Goal: Transaction & Acquisition: Purchase product/service

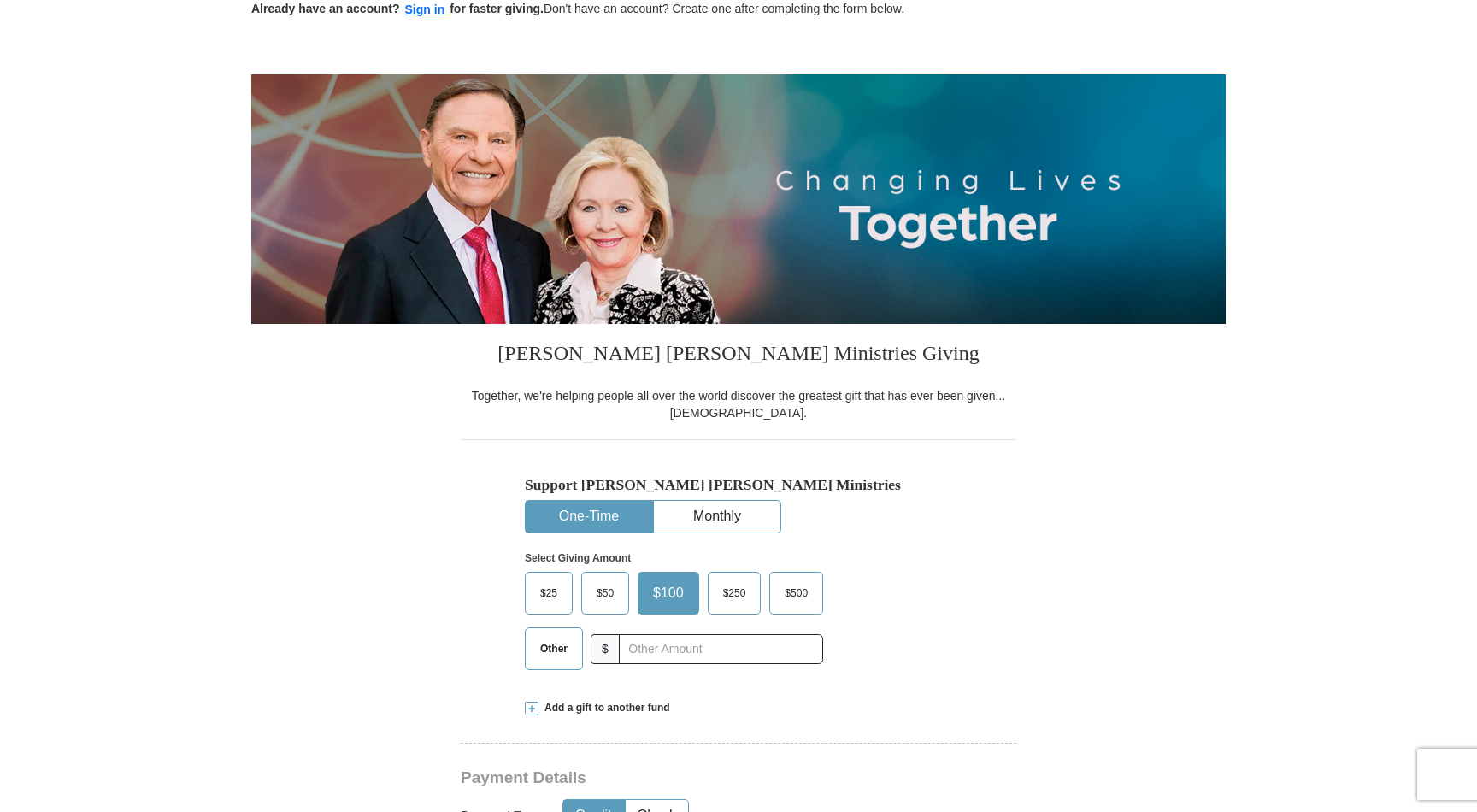
click at [612, 650] on span "$" at bounding box center [605, 649] width 29 height 30
click at [540, 605] on label "$25" at bounding box center [548, 593] width 46 height 41
click at [0, 0] on input "$25" at bounding box center [0, 0] width 0 height 0
click at [563, 652] on span "Other" at bounding box center [554, 649] width 45 height 26
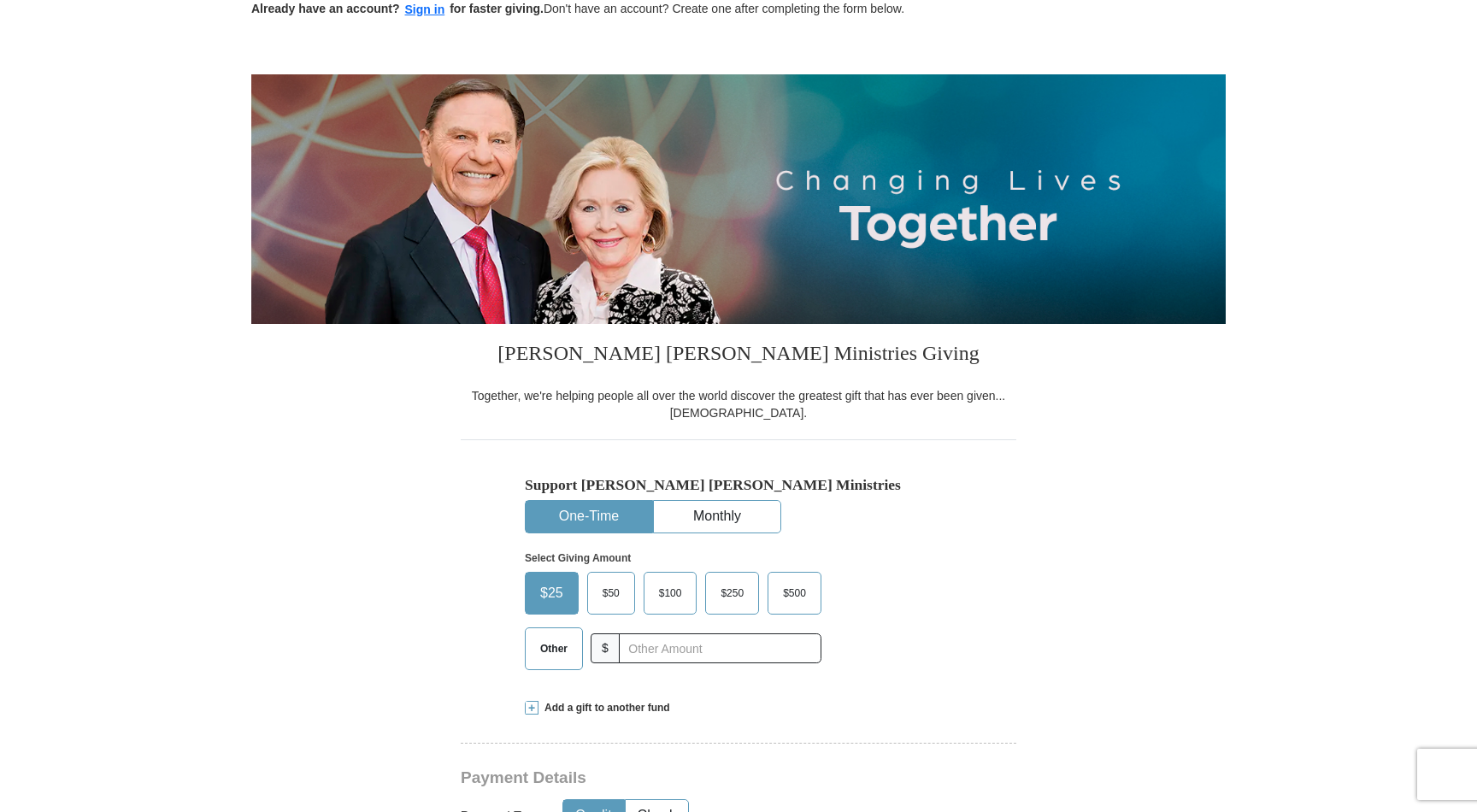
click at [0, 0] on input "Other" at bounding box center [0, 0] width 0 height 0
click at [637, 652] on input "text" at bounding box center [720, 648] width 189 height 30
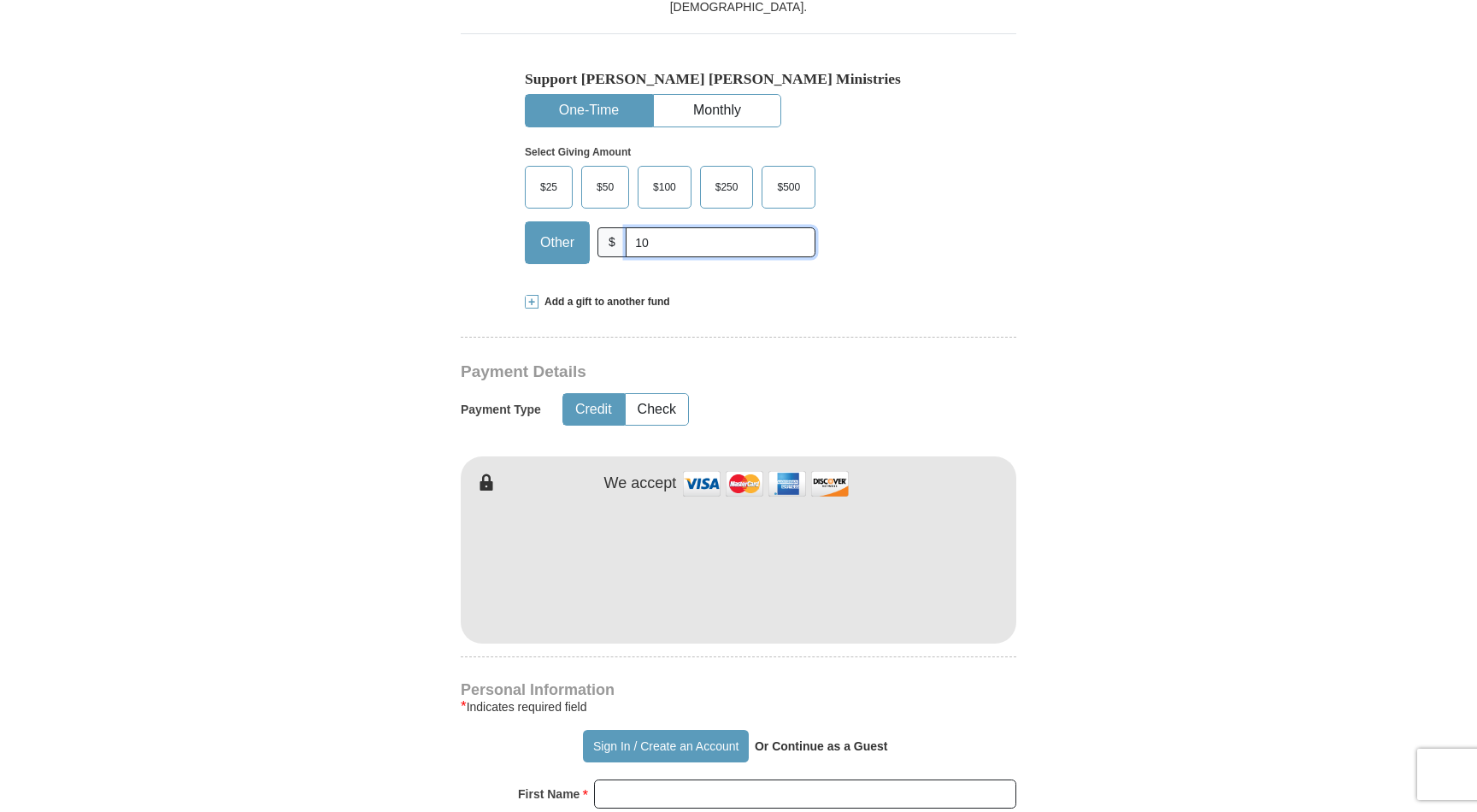
scroll to position [886, 0]
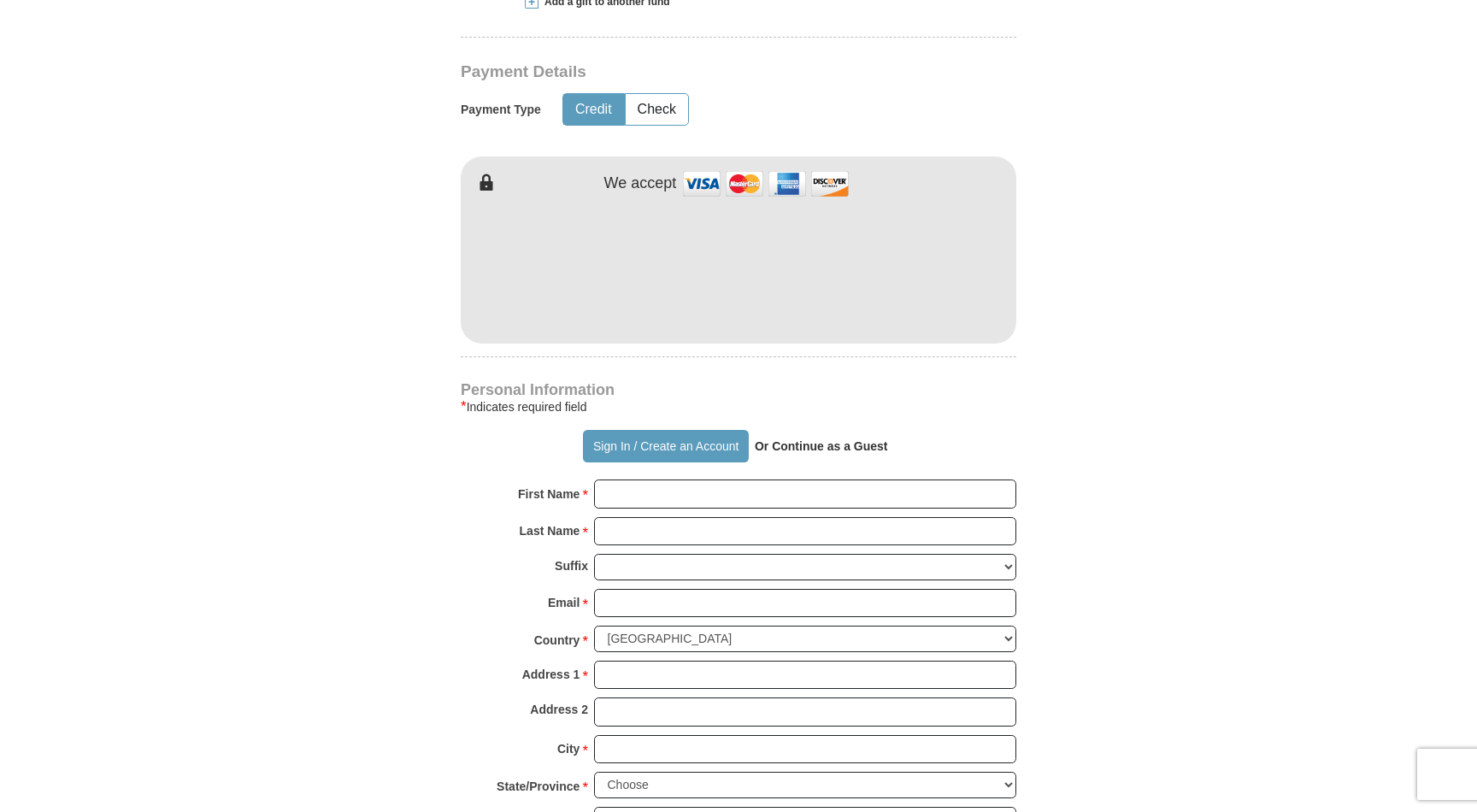
type input "10"
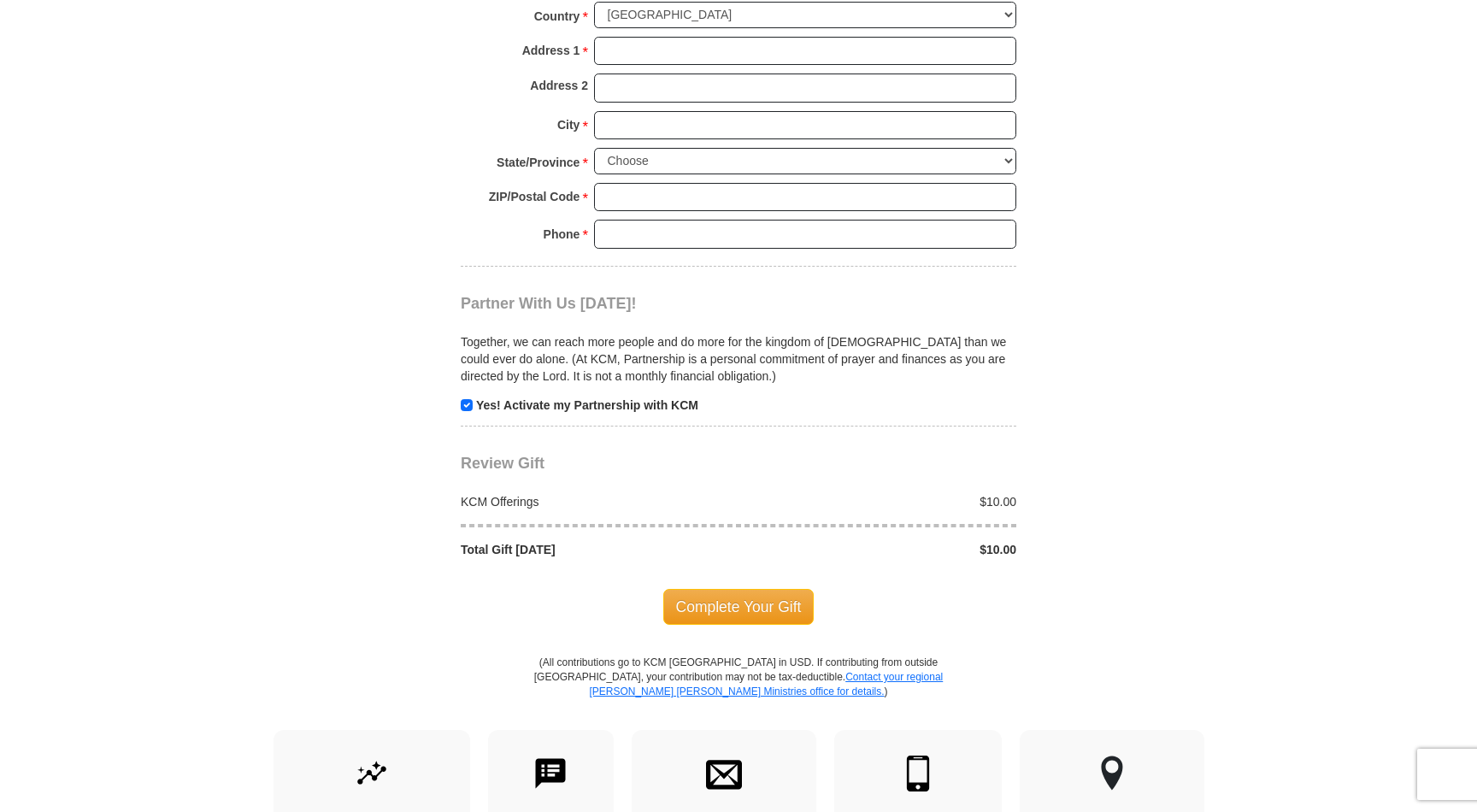
scroll to position [1037, 0]
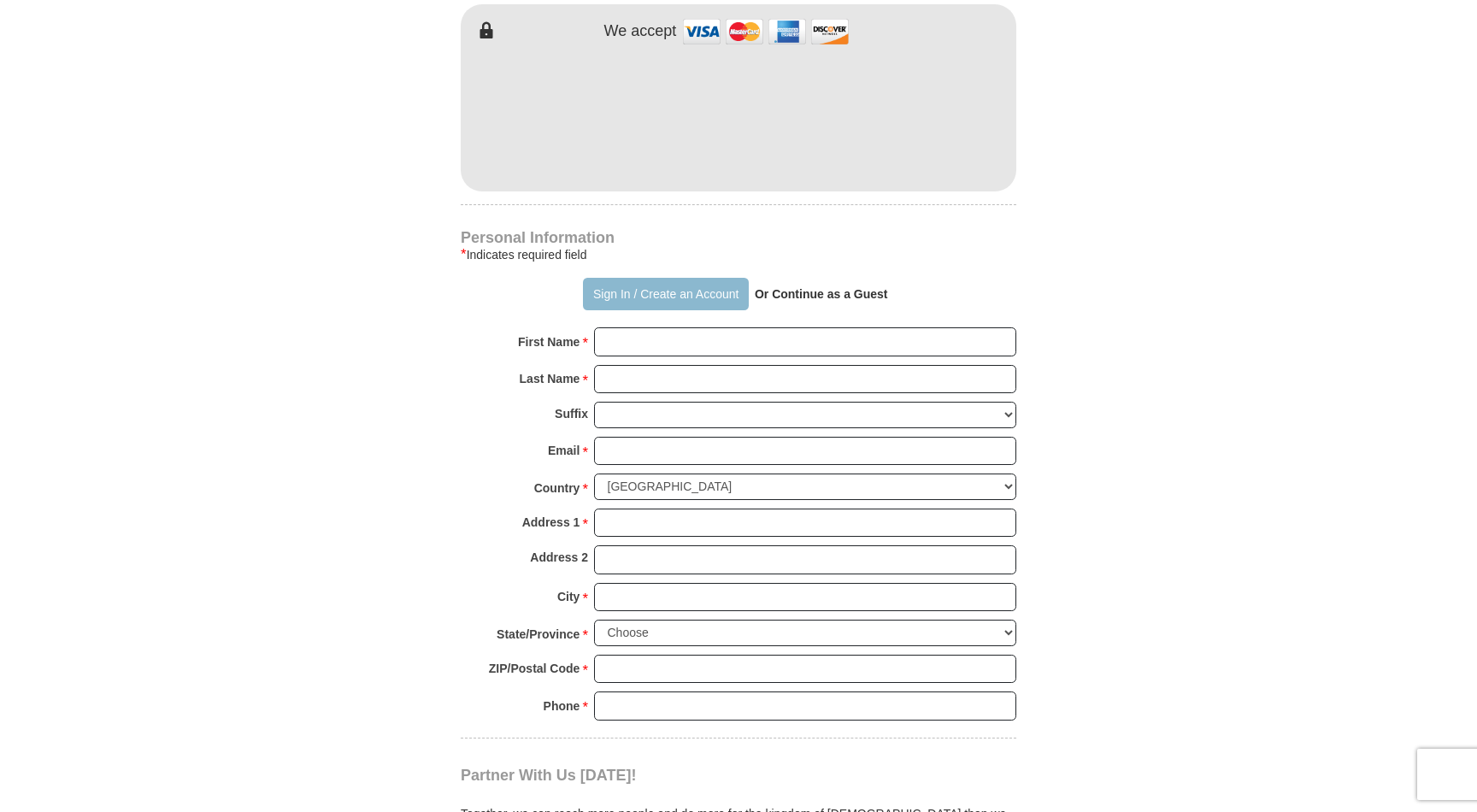
click at [655, 302] on button "Sign In / Create an Account" at bounding box center [666, 294] width 165 height 32
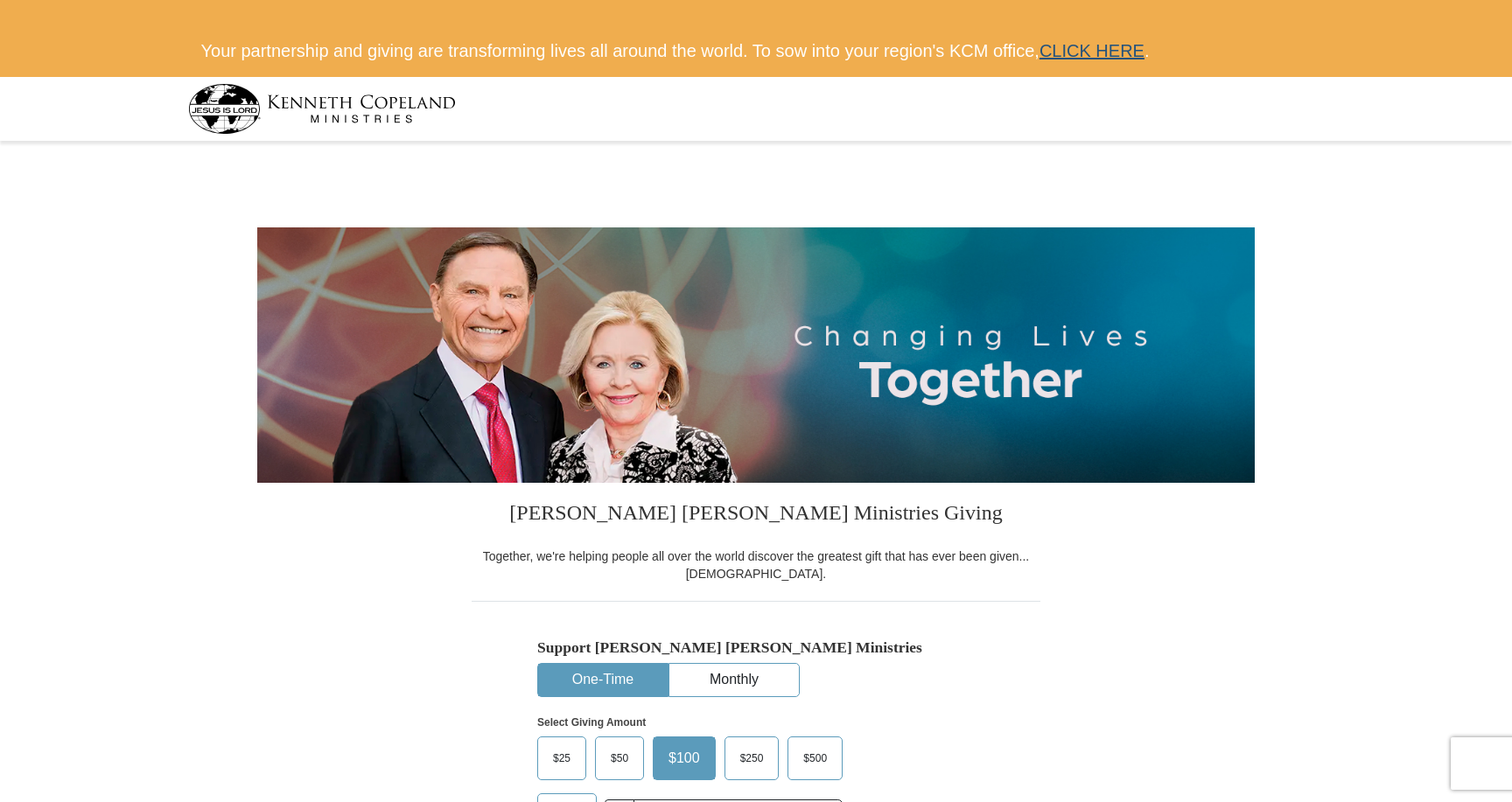
click at [1115, 58] on link "CLICK HERE" at bounding box center [1091, 51] width 105 height 19
